Goal: Information Seeking & Learning: Understand process/instructions

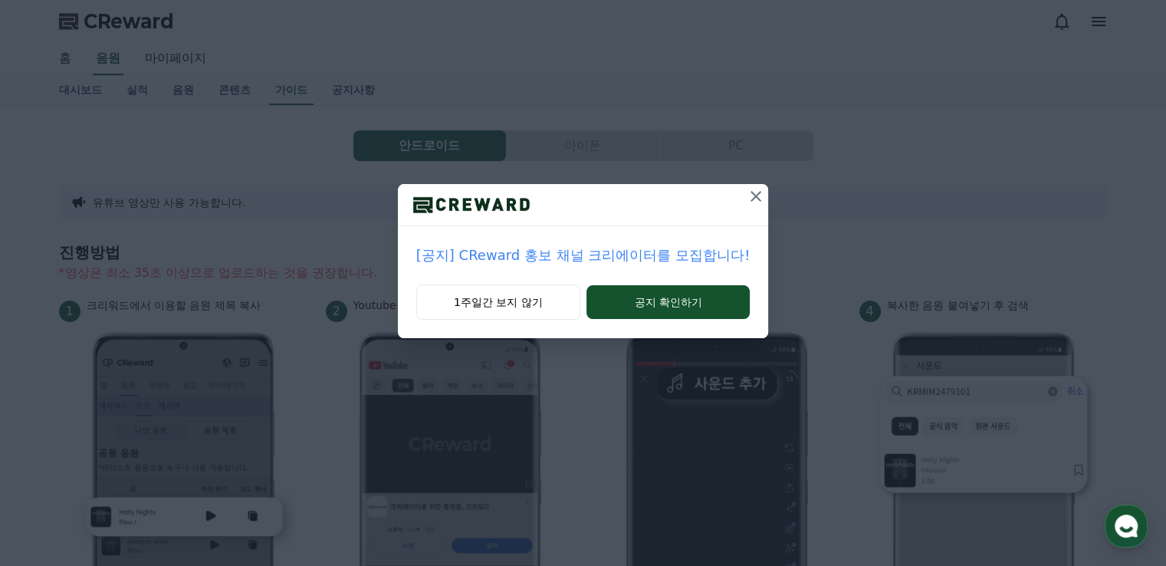
click at [747, 204] on icon at bounding box center [756, 196] width 18 height 18
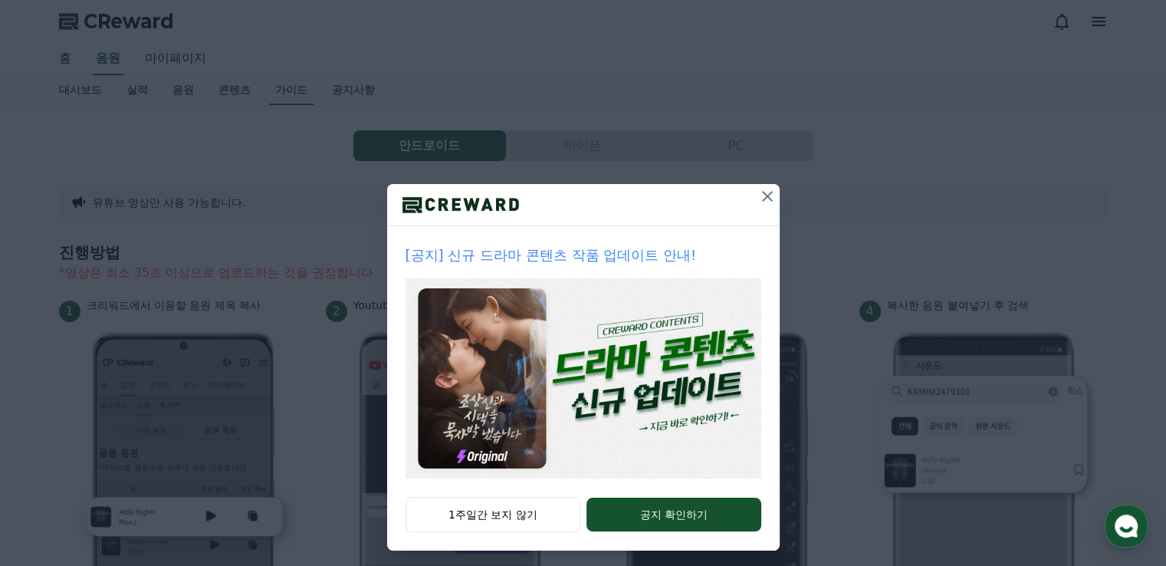
click at [758, 215] on div at bounding box center [767, 204] width 25 height 41
click at [764, 199] on icon at bounding box center [767, 196] width 11 height 11
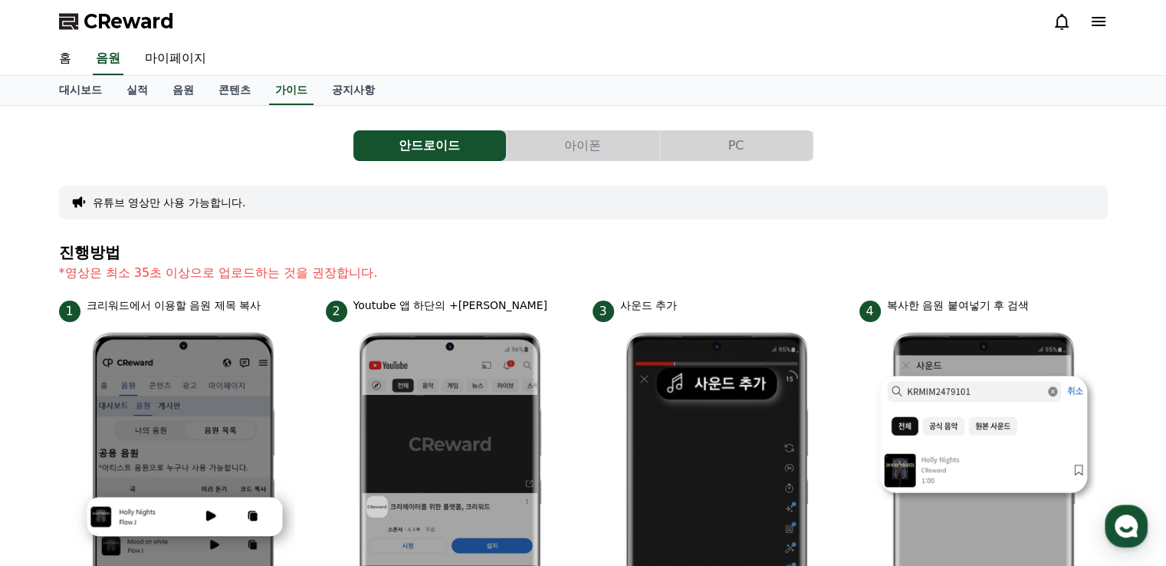
click at [622, 141] on button "아이폰" at bounding box center [583, 145] width 153 height 31
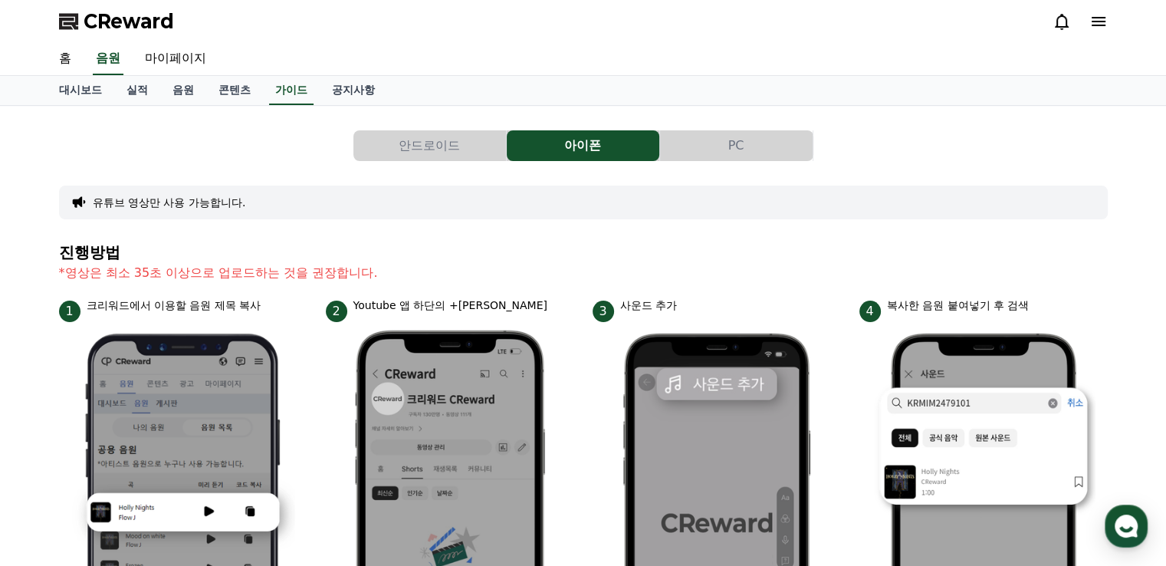
click at [724, 150] on button "PC" at bounding box center [736, 145] width 153 height 31
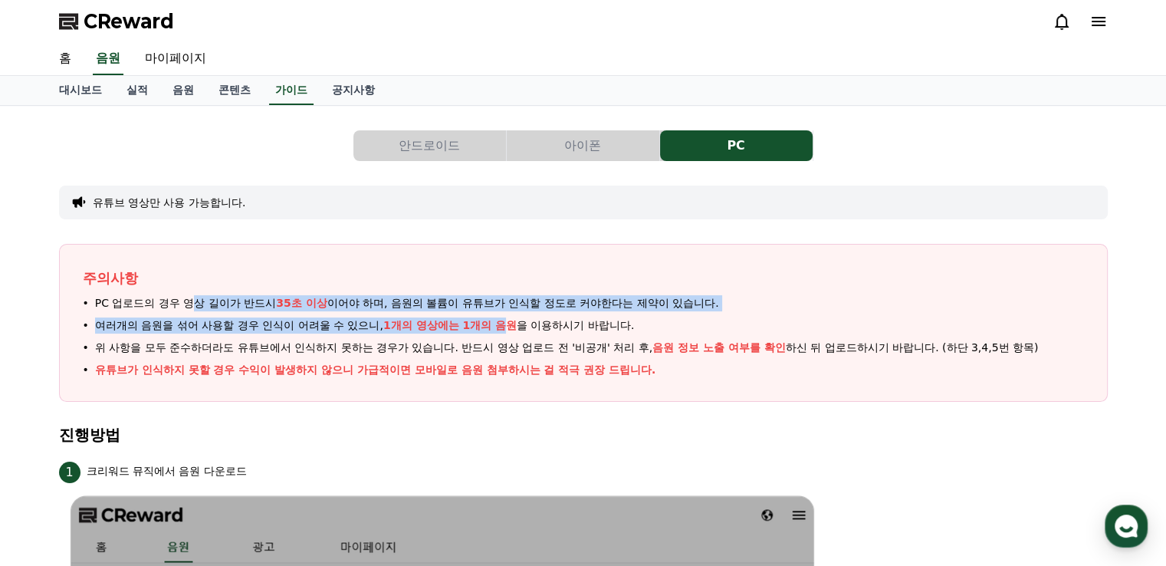
drag, startPoint x: 193, startPoint y: 304, endPoint x: 502, endPoint y: 316, distance: 309.2
click at [502, 316] on ul "PC 업로드의 경우 영상 길이가 반드시 35초 이상 이어야 하며, 음원의 볼륨이 유튜브가 인식할 정도로 커야한다는 제약이 있습니다. 여러개의 …" at bounding box center [583, 336] width 1001 height 83
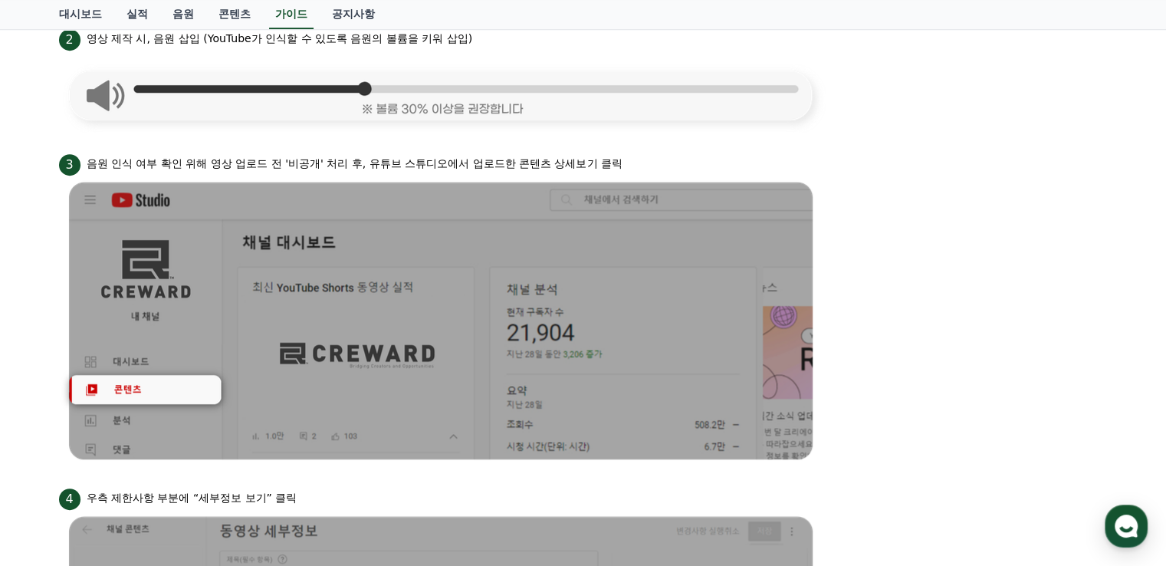
scroll to position [1022, 0]
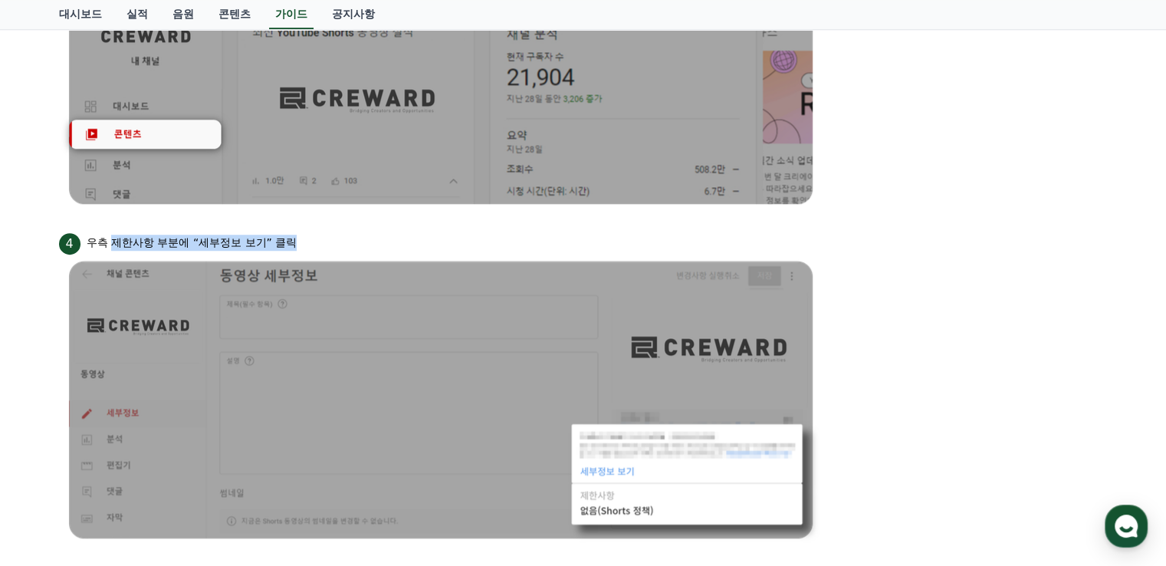
drag, startPoint x: 110, startPoint y: 234, endPoint x: 344, endPoint y: 231, distance: 233.9
click at [305, 238] on div "4 우측 제한사항 부분에 “세부정보 보기” 클릭" at bounding box center [583, 242] width 1049 height 25
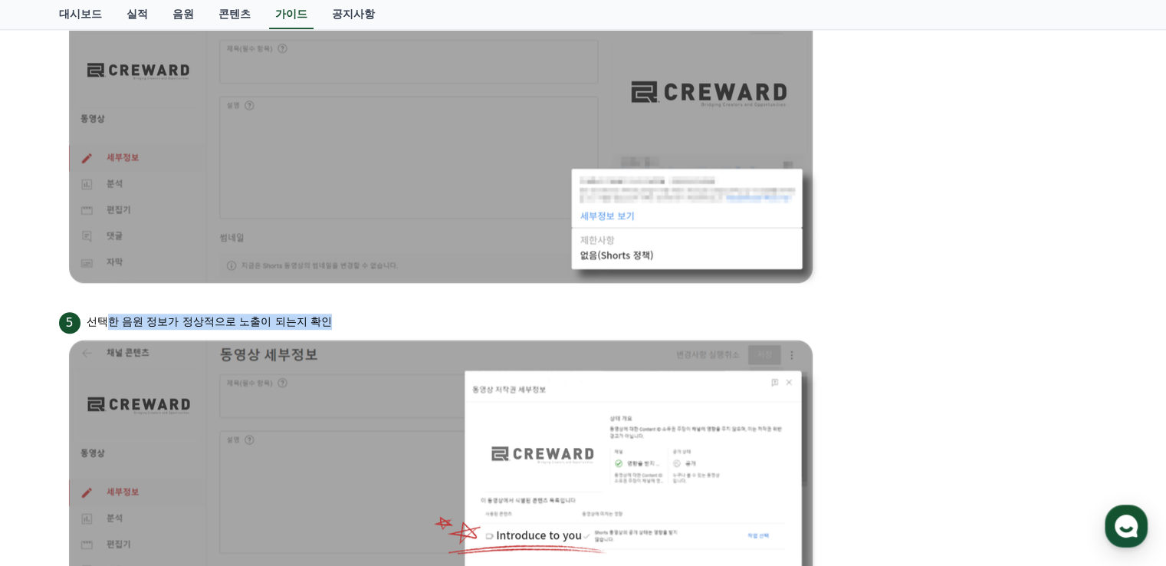
drag, startPoint x: 130, startPoint y: 317, endPoint x: 373, endPoint y: 311, distance: 243.1
click at [373, 311] on div "5 선택한 음원 정보가 정상적으로 노출이 되는지 확인" at bounding box center [583, 321] width 1049 height 25
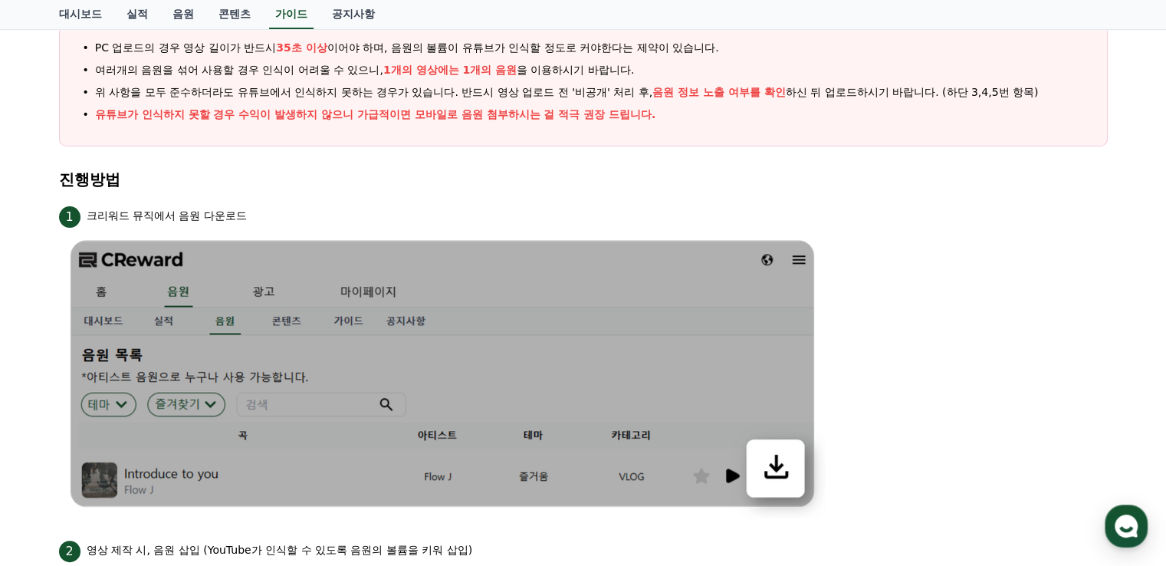
scroll to position [0, 0]
